Goal: Navigation & Orientation: Find specific page/section

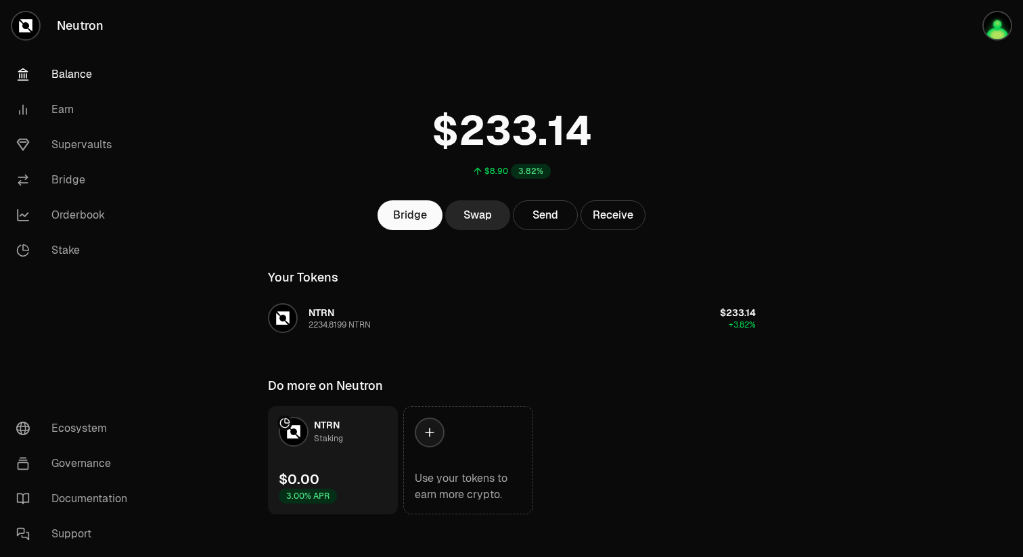
scroll to position [12, 0]
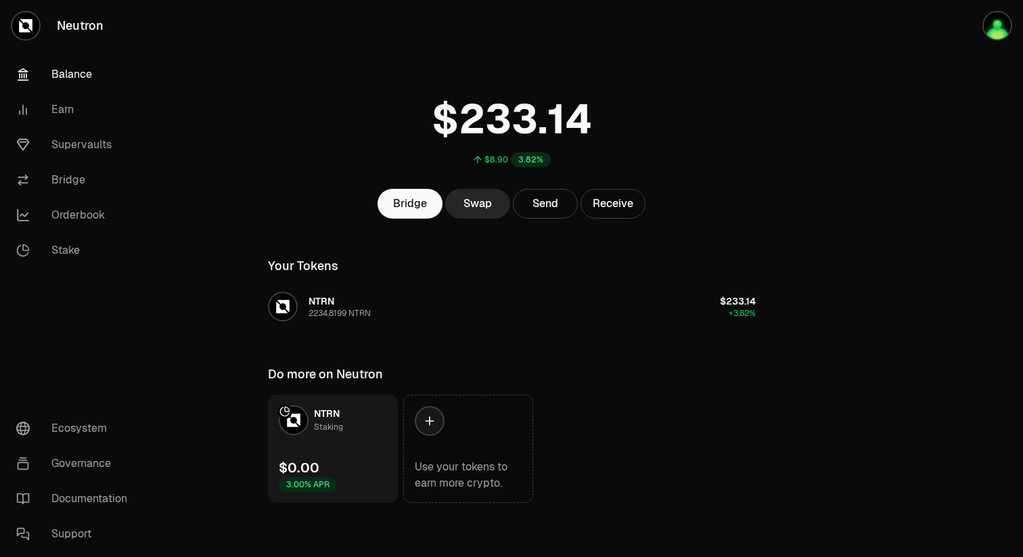
click at [338, 447] on link "NTRN Staking $0.00 3.00% APR" at bounding box center [333, 449] width 130 height 108
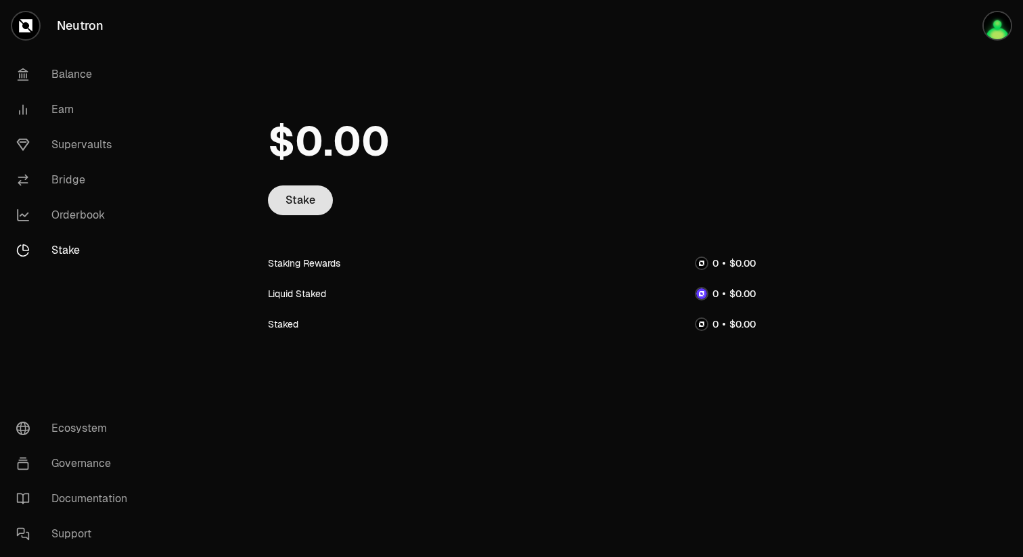
click at [299, 189] on link "Stake" at bounding box center [300, 200] width 65 height 30
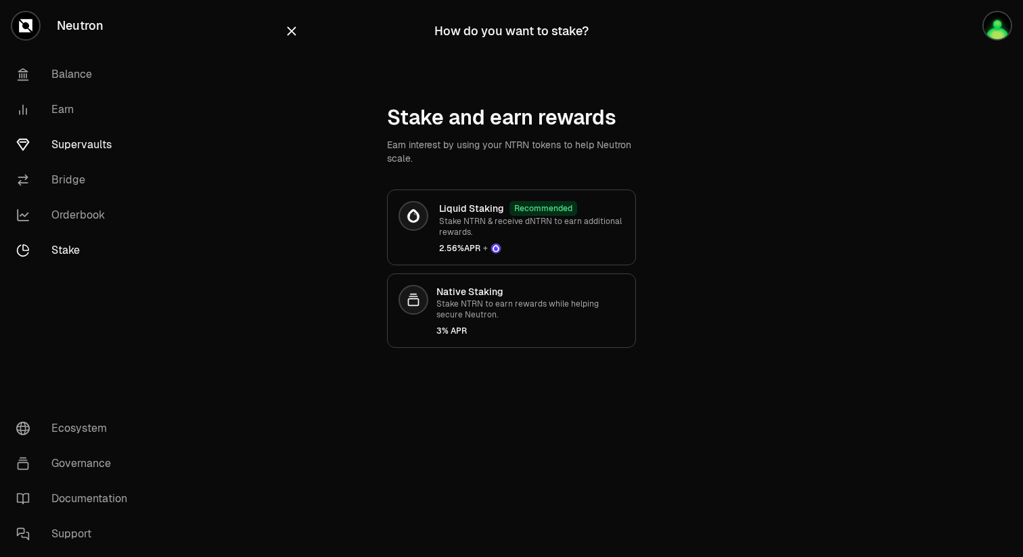
click at [67, 148] on link "Supervaults" at bounding box center [75, 144] width 141 height 35
